Goal: Task Accomplishment & Management: Complete application form

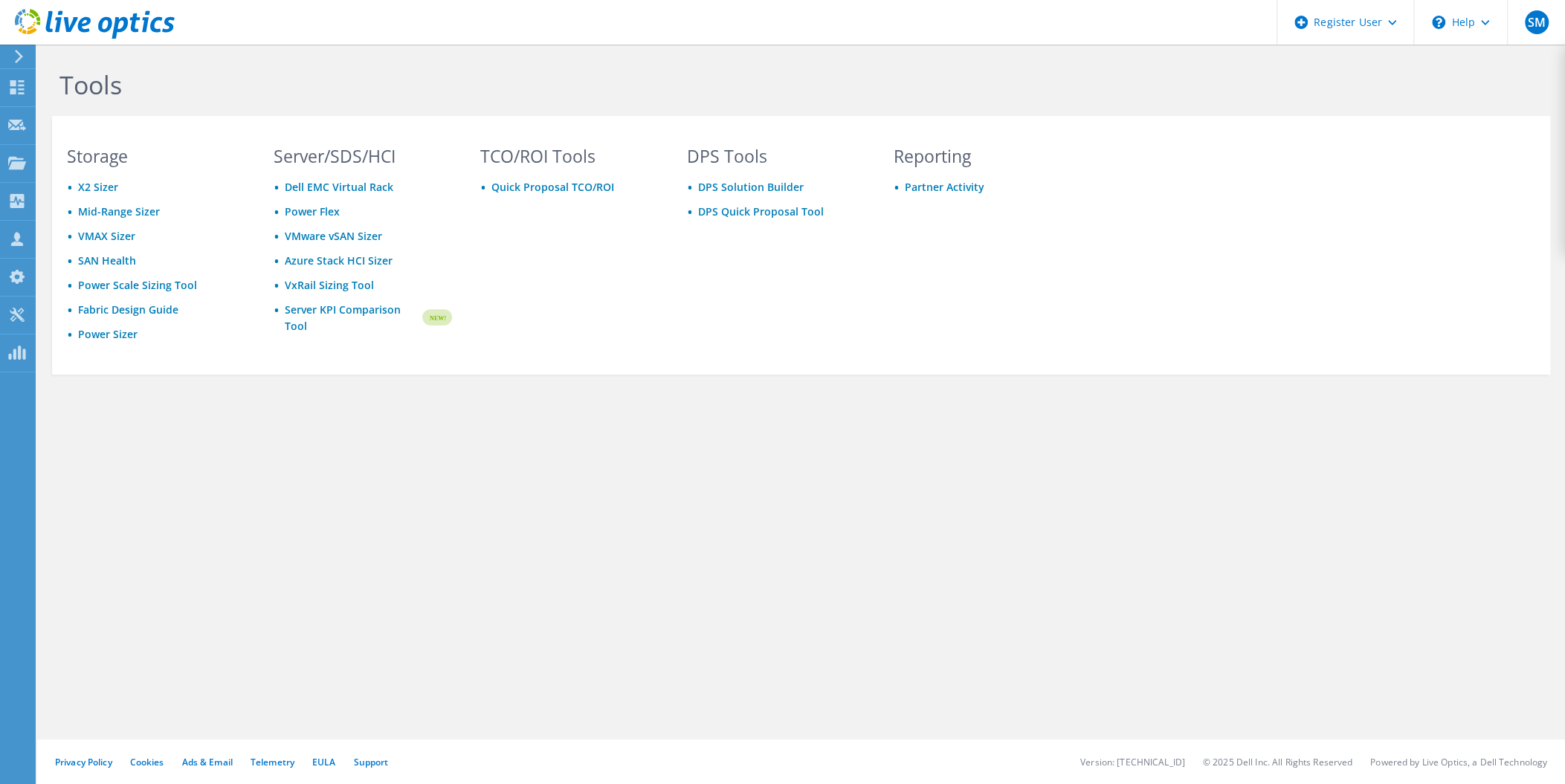
click at [298, 496] on div "Tools Storage X2 Sizer Mid-Range Sizer VMAX Sizer SAN Health Power Scale Sizing…" at bounding box center [802, 414] width 1529 height 740
click at [13, 118] on icon at bounding box center [16, 125] width 18 height 14
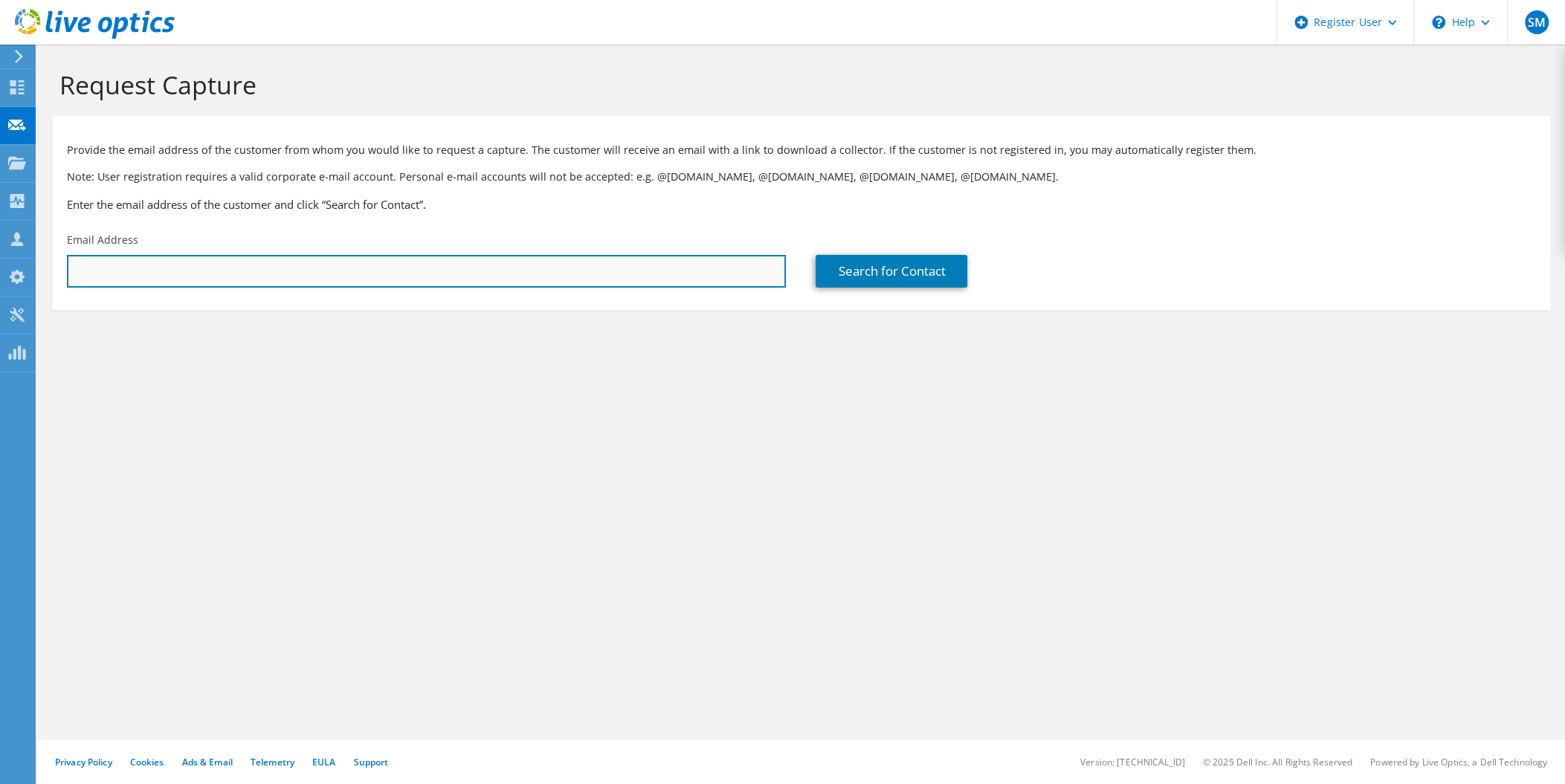
click at [174, 265] on input "text" at bounding box center [426, 271] width 719 height 33
paste input "mark.eslinger@kintsugisystems.com"
type input "mark.eslinger@kintsugisystems.com"
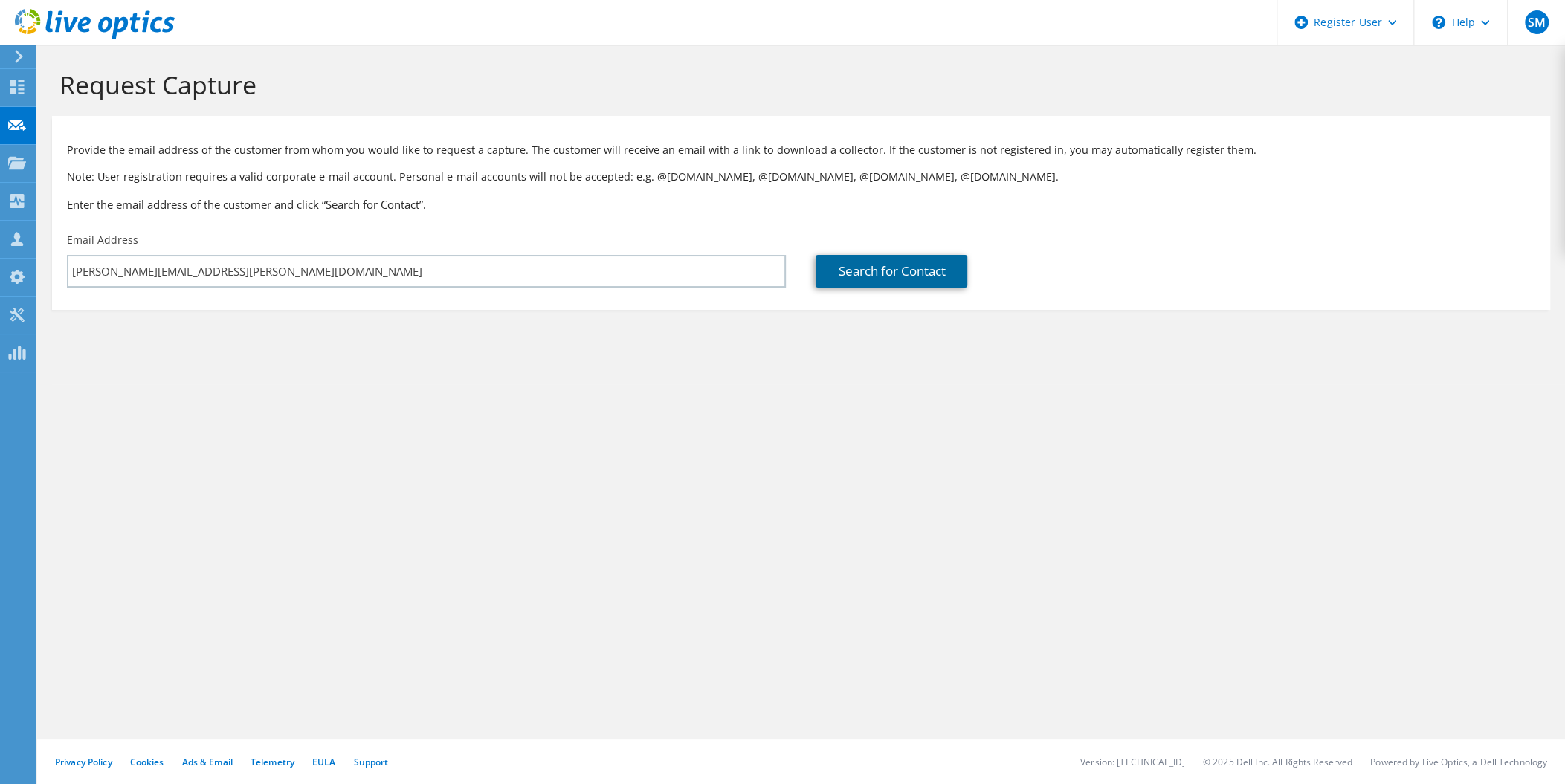
click at [884, 268] on link "Search for Contact" at bounding box center [891, 271] width 152 height 33
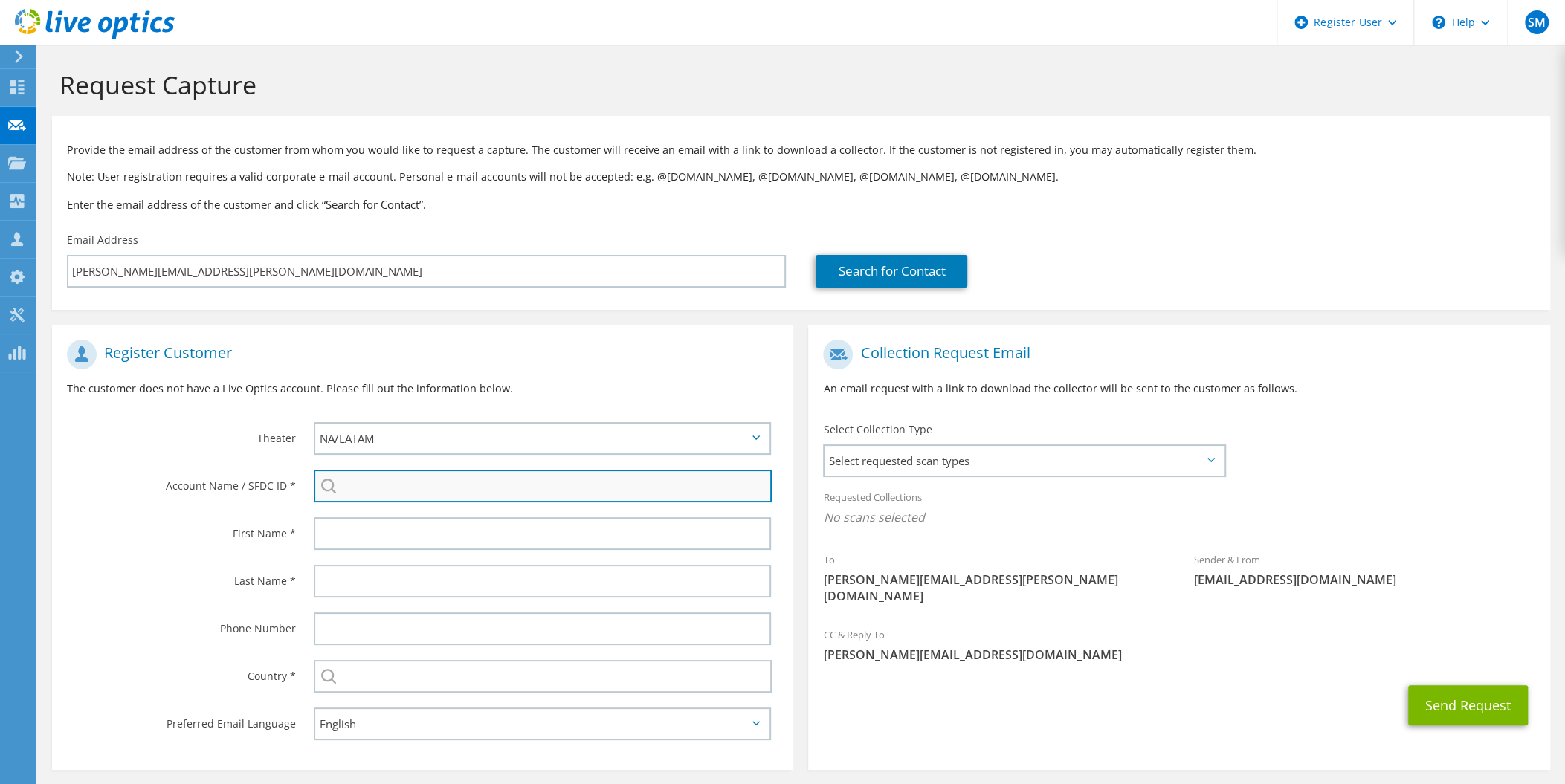
click at [390, 487] on input "search" at bounding box center [543, 487] width 458 height 33
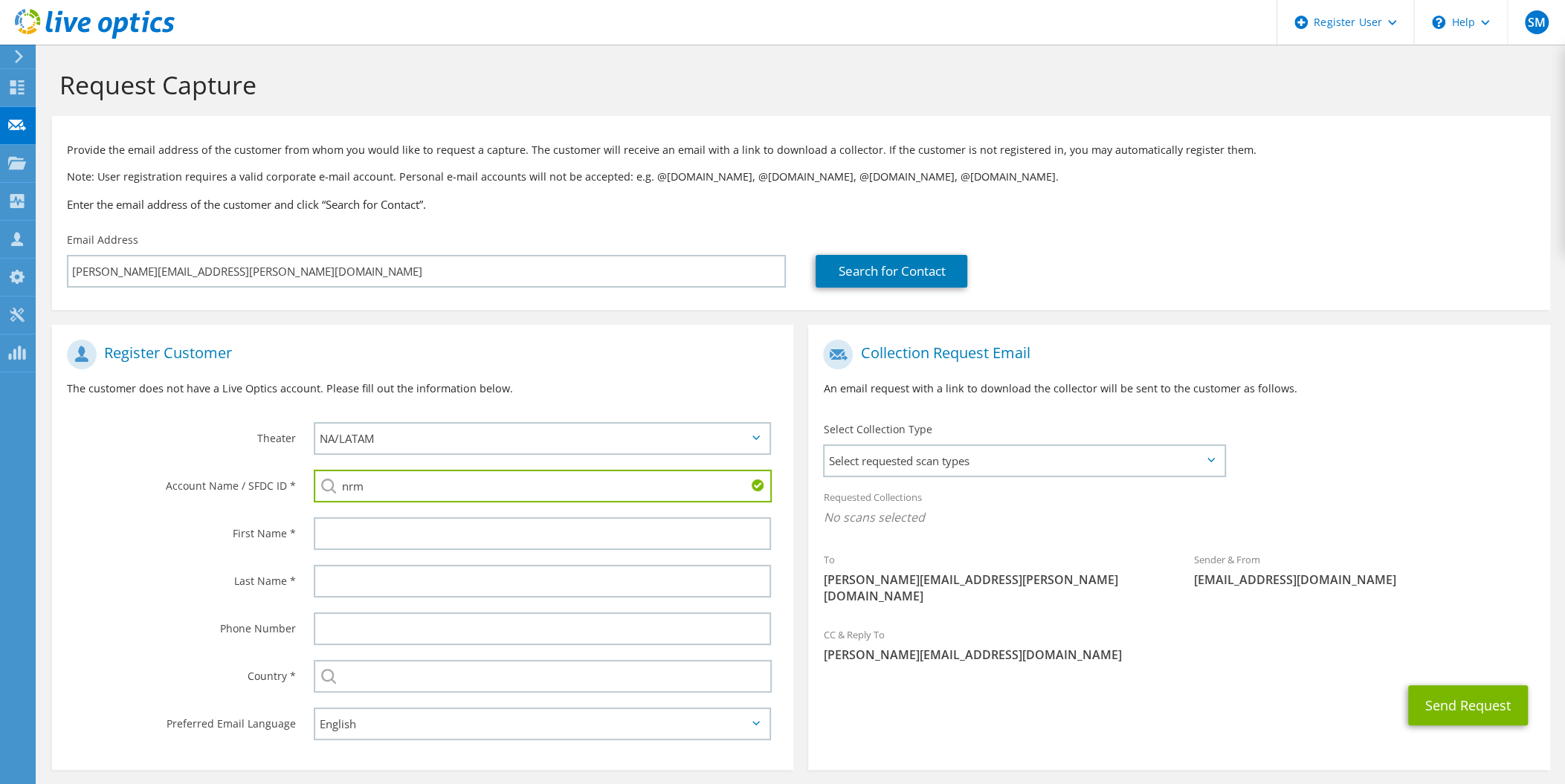
click at [231, 509] on div "Account Name / SFDC ID * nrm NRM : 2734032523 NRM : 2224805698 NRM COMUNICACION…" at bounding box center [422, 486] width 742 height 48
click at [379, 484] on input "nrm" at bounding box center [543, 487] width 458 height 33
click at [314, 491] on input "nrm" at bounding box center [543, 487] width 458 height 33
paste input "NEVADA READY MIX"
click at [429, 500] on li "NEVADA READY MIX : 2569544737" at bounding box center [399, 506] width 171 height 18
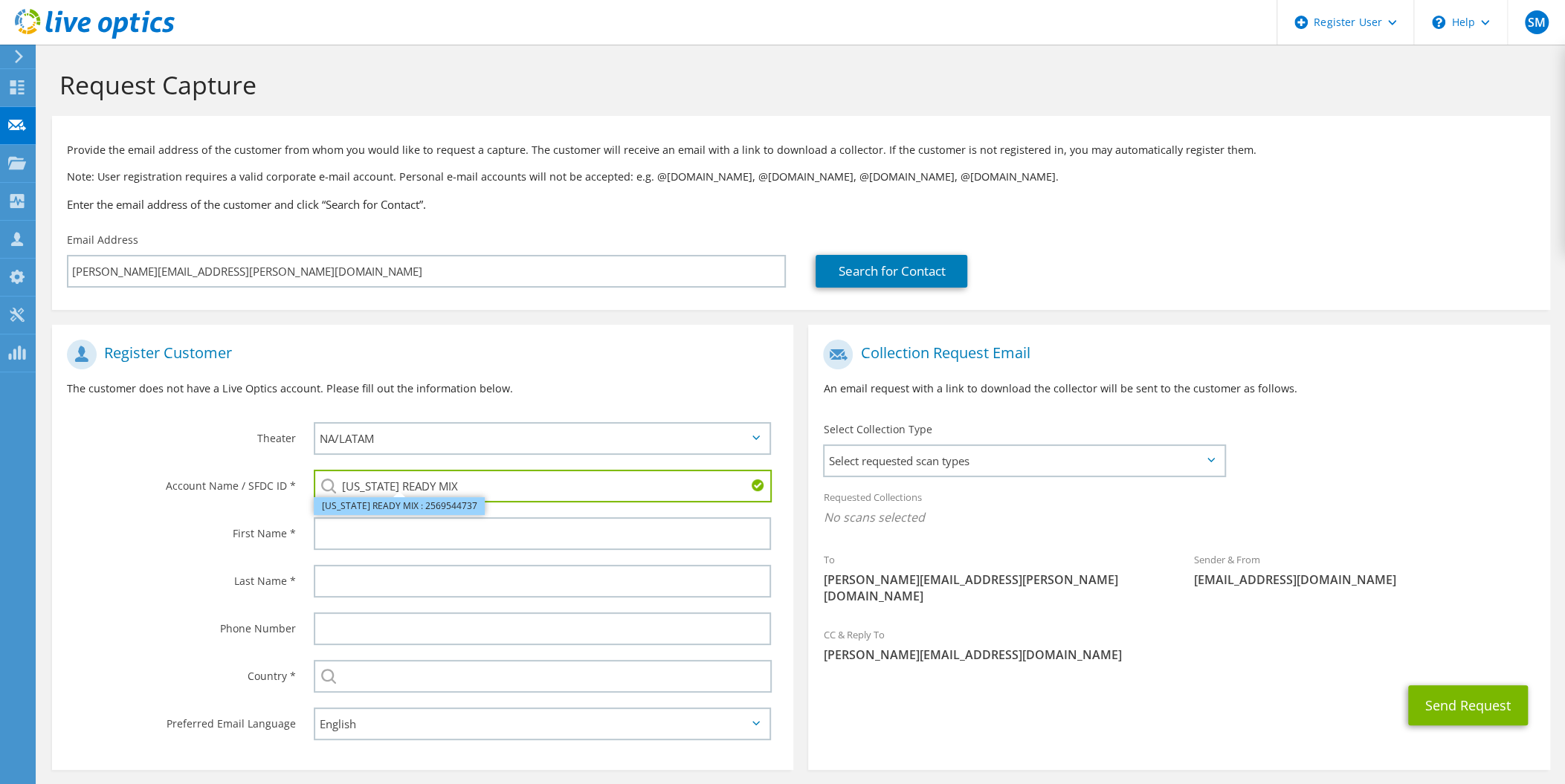
type input "NEVADA READY MIX : 2569544737"
click at [350, 552] on div at bounding box center [547, 533] width 494 height 48
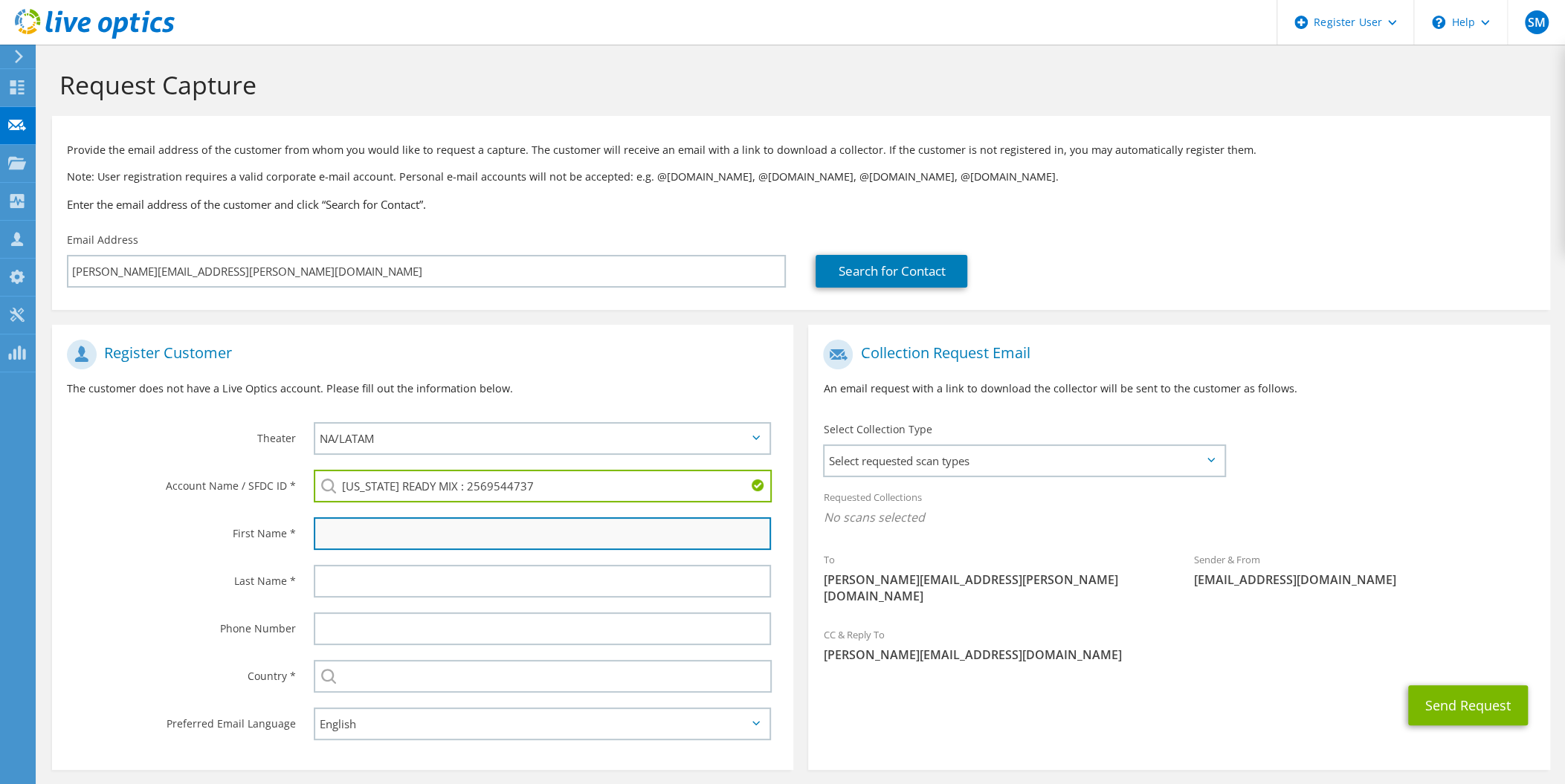
click at [354, 544] on input "text" at bounding box center [542, 534] width 457 height 33
type input "Mark"
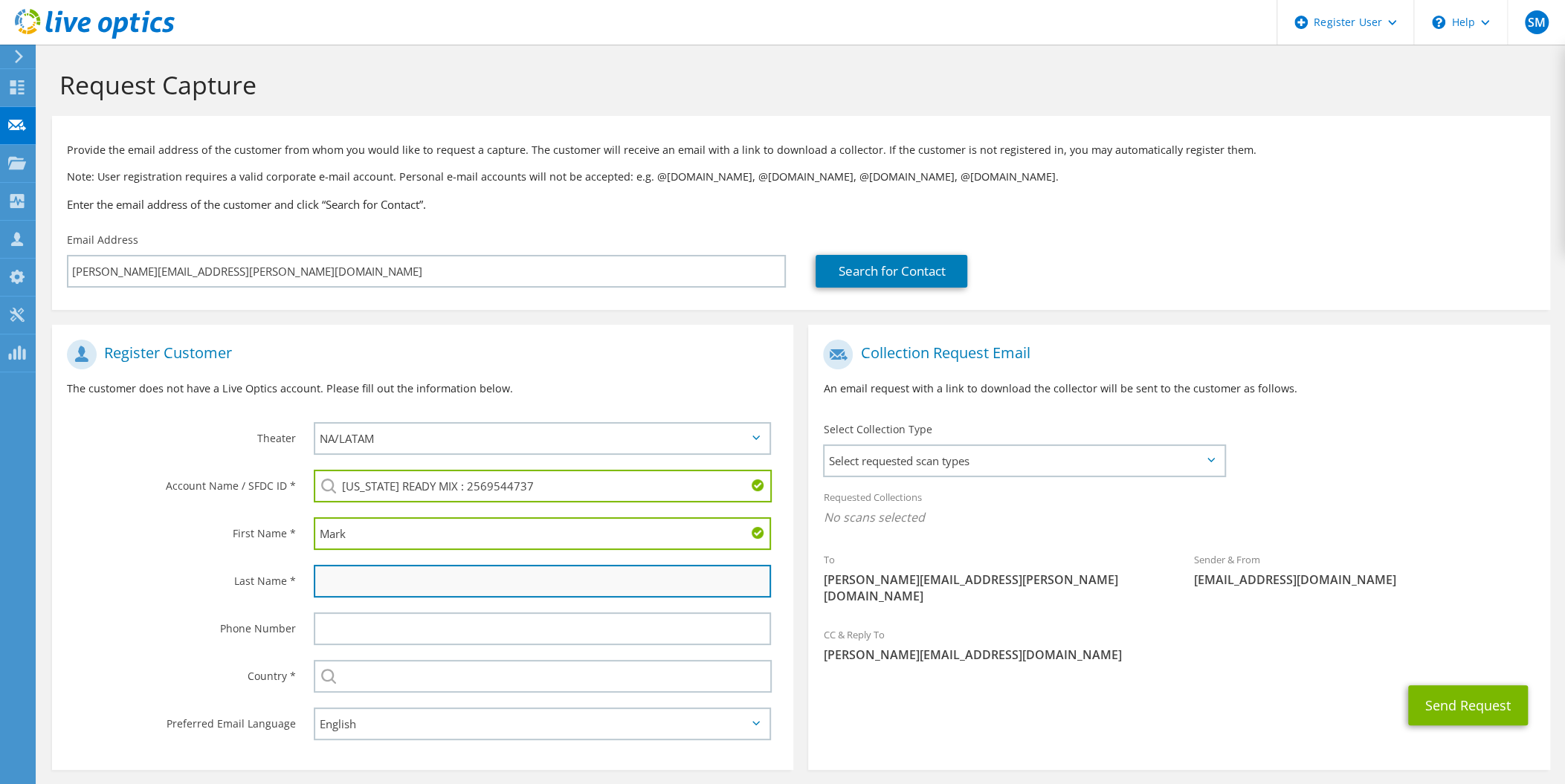
click at [350, 573] on input "text" at bounding box center [542, 581] width 457 height 33
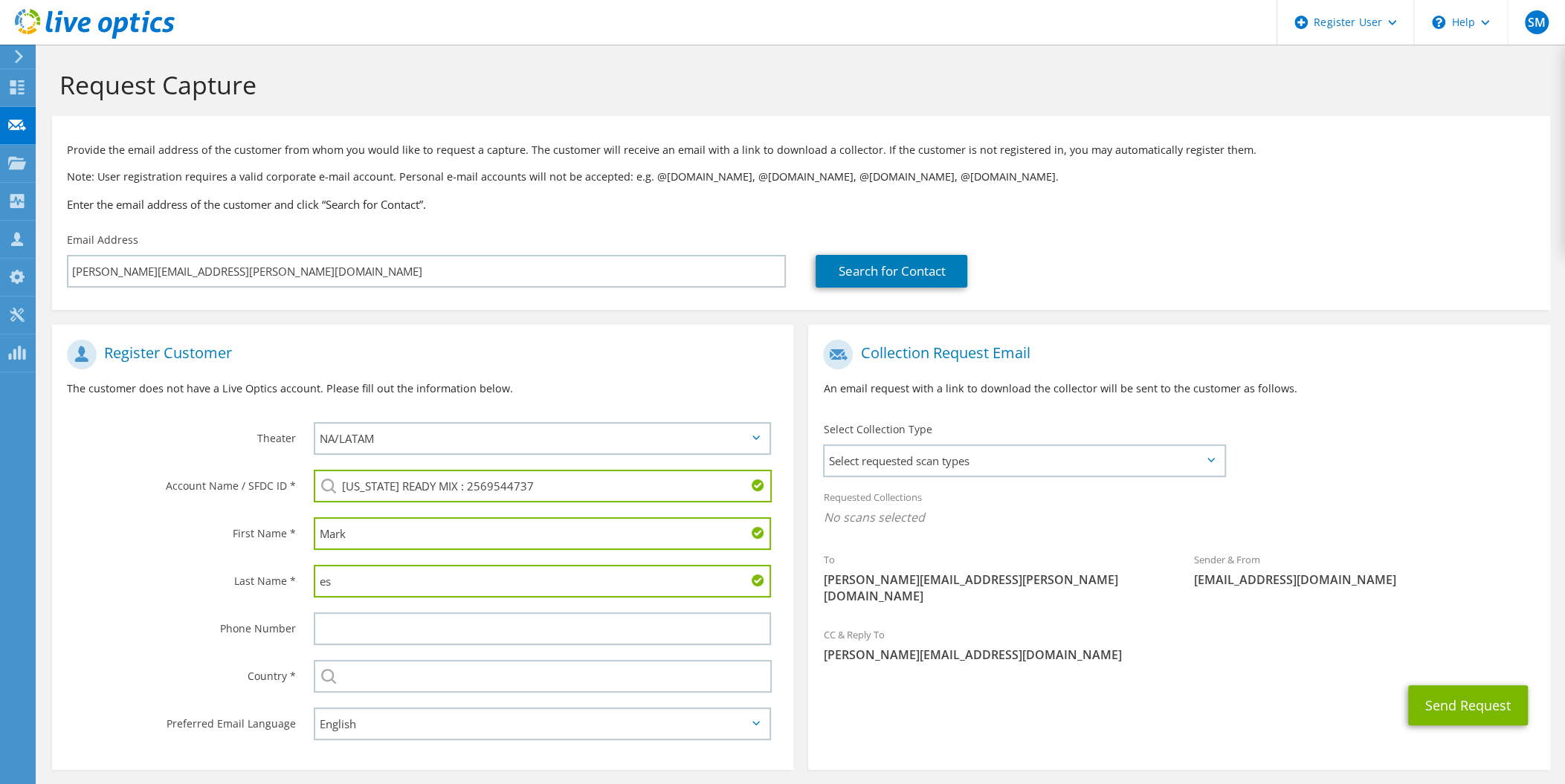
type input "e"
type input "Eslinger"
click at [357, 681] on input "text" at bounding box center [543, 676] width 458 height 33
type input "[GEOGRAPHIC_DATA]"
type input "6463261886"
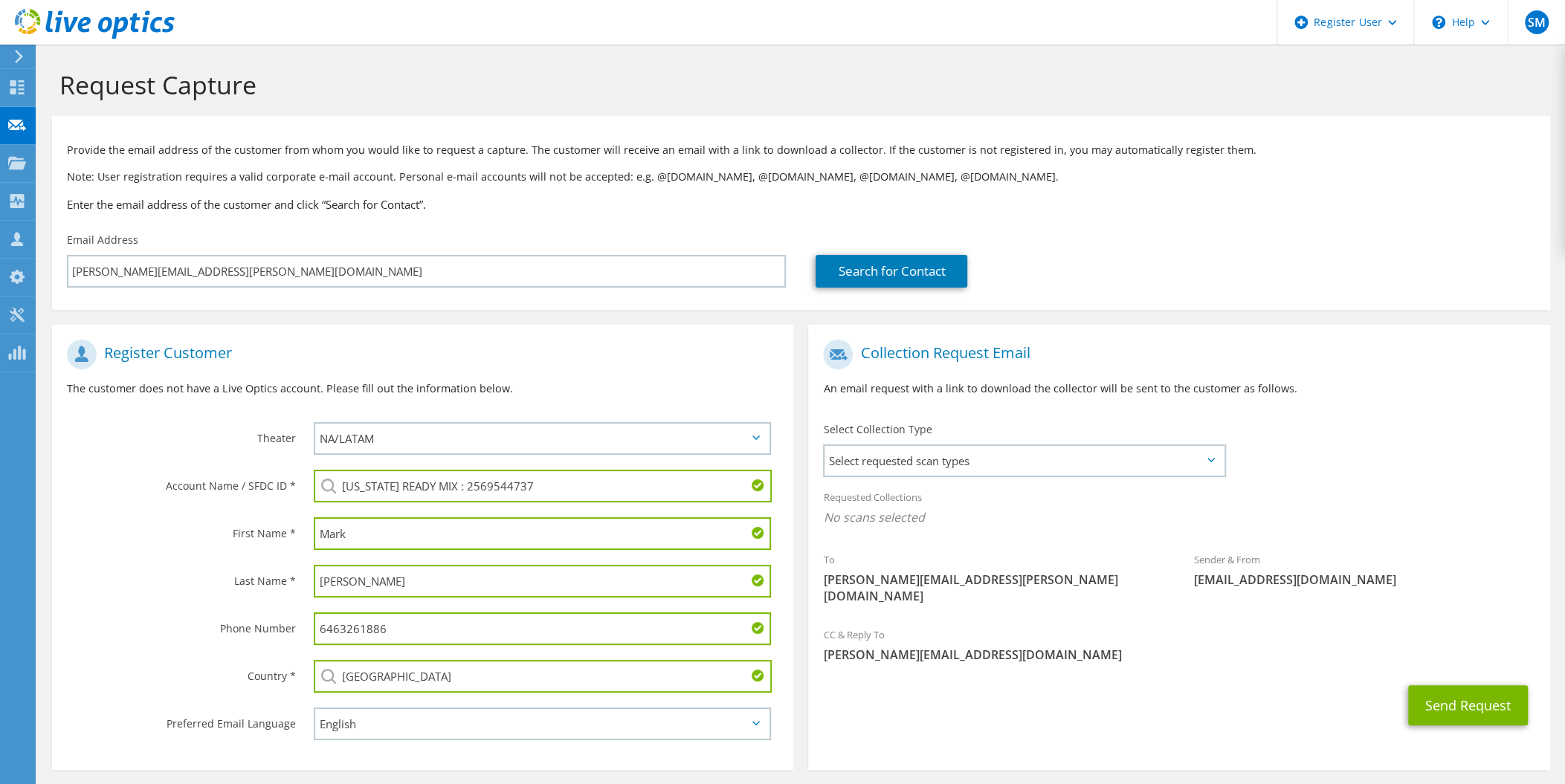
drag, startPoint x: 408, startPoint y: 635, endPoint x: 240, endPoint y: 628, distance: 168.1
click at [240, 628] on div "Phone Number 6463261886" at bounding box center [422, 629] width 742 height 48
drag, startPoint x: 185, startPoint y: 640, endPoint x: 202, endPoint y: 655, distance: 22.7
click at [185, 640] on div "Phone Number" at bounding box center [175, 628] width 247 height 46
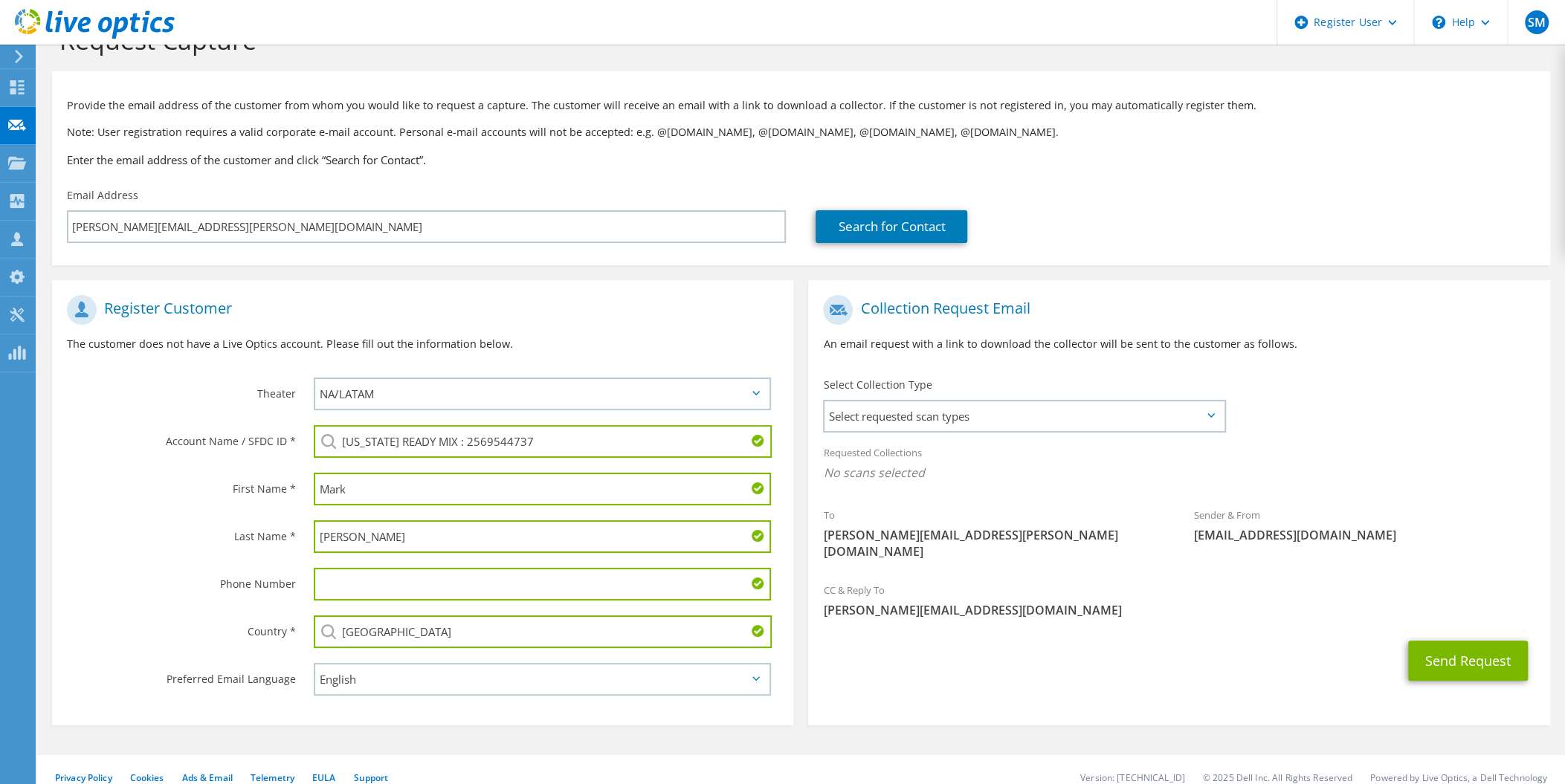
scroll to position [64, 0]
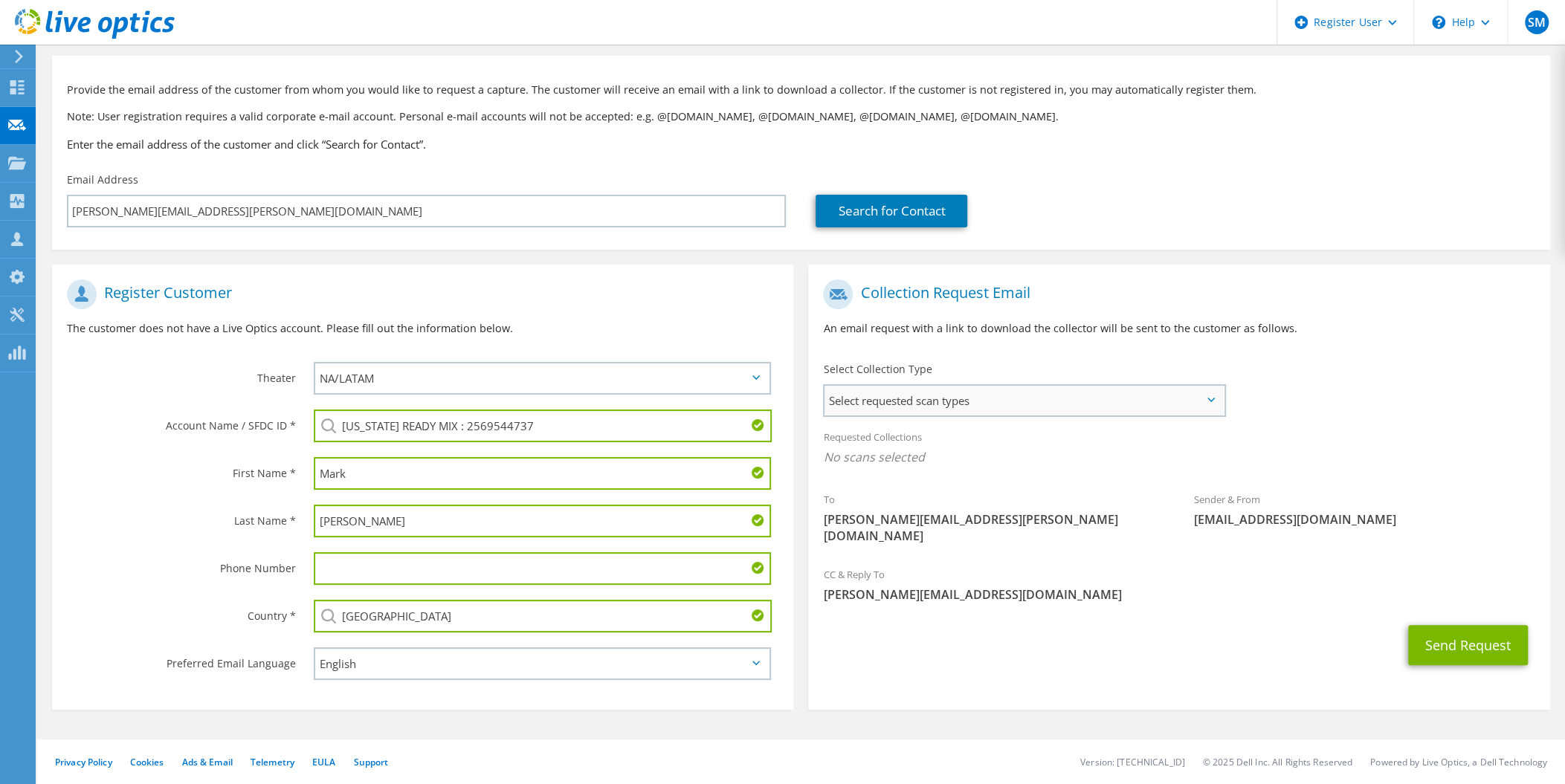
click at [1073, 409] on span "Select requested scan types" at bounding box center [1024, 401] width 398 height 29
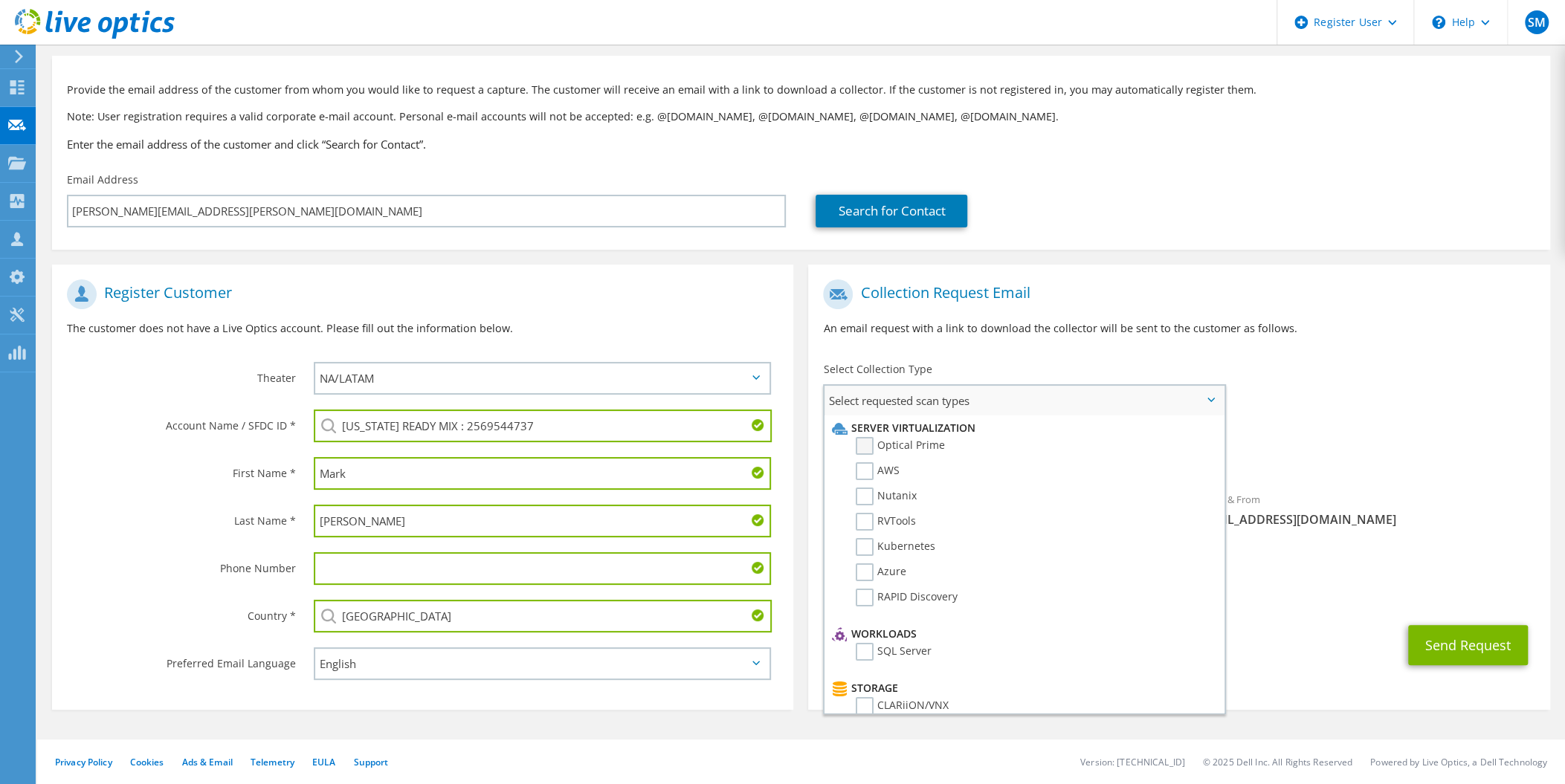
click at [924, 446] on label "Optical Prime" at bounding box center [900, 446] width 89 height 18
click at [0, 0] on input "Optical Prime" at bounding box center [0, 0] width 0 height 0
click at [1441, 631] on button "Send Request" at bounding box center [1469, 650] width 120 height 40
